Goal: Information Seeking & Learning: Learn about a topic

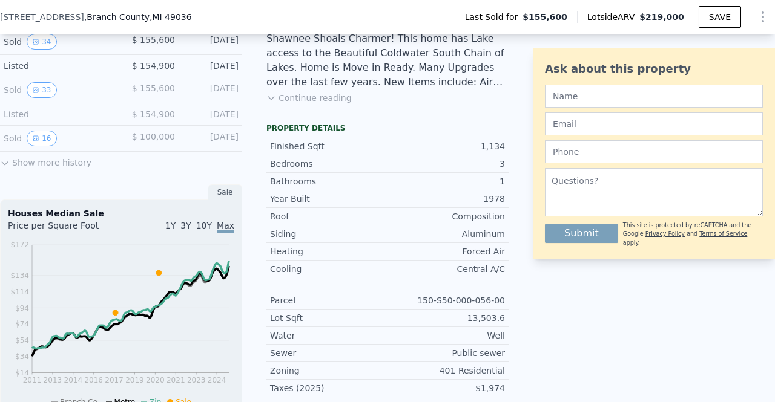
scroll to position [333, 0]
click at [38, 141] on icon "View historical data" at bounding box center [35, 137] width 7 height 7
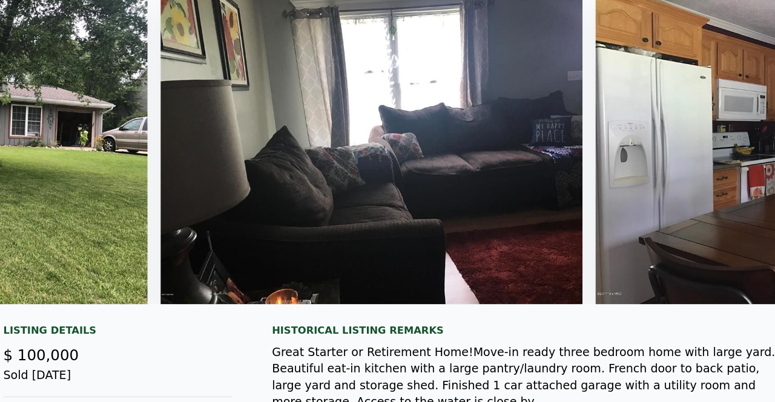
scroll to position [0, 0]
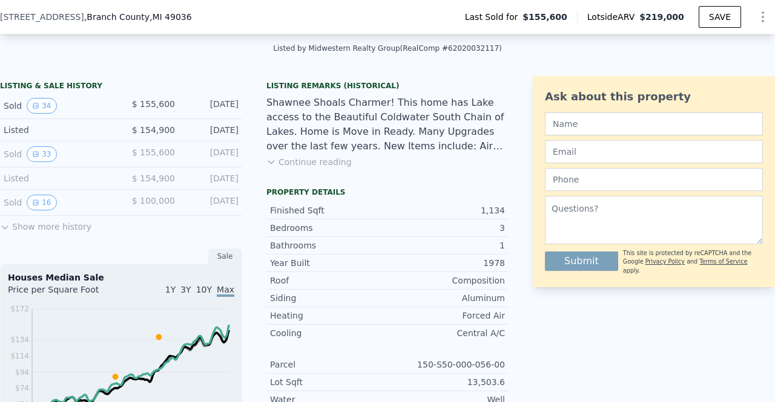
scroll to position [287, 0]
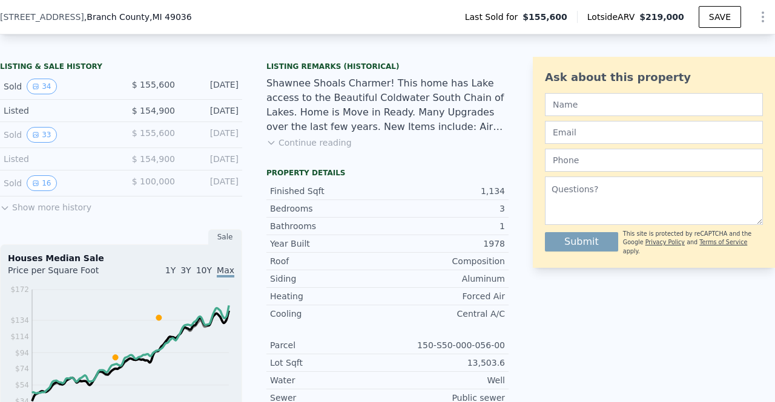
click at [72, 214] on button "Show more history" at bounding box center [45, 205] width 91 height 17
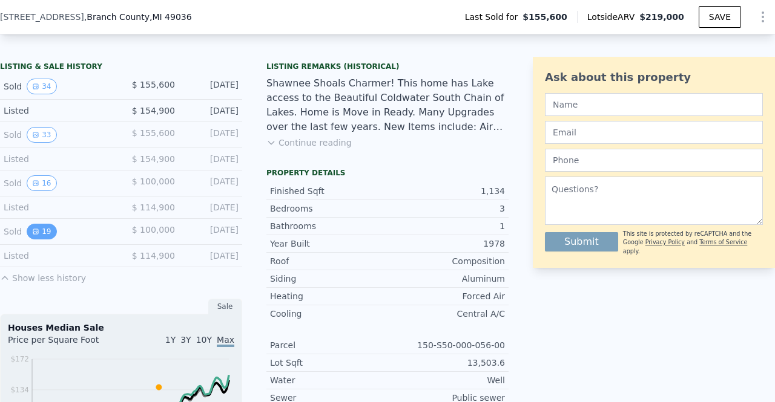
click at [42, 239] on button "19" at bounding box center [42, 232] width 30 height 16
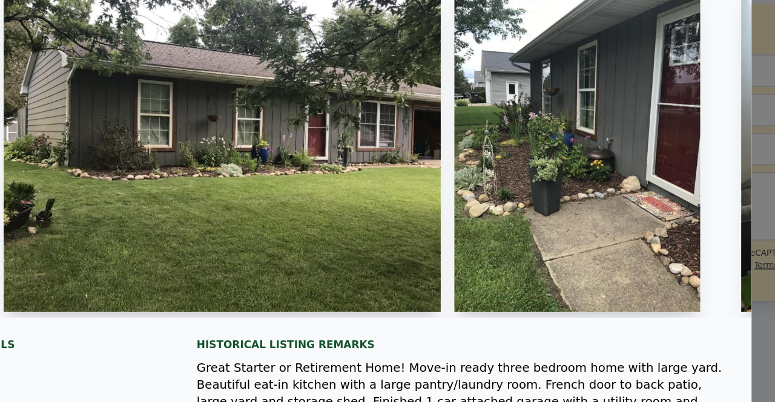
scroll to position [0, 239]
